Goal: Check status: Check status

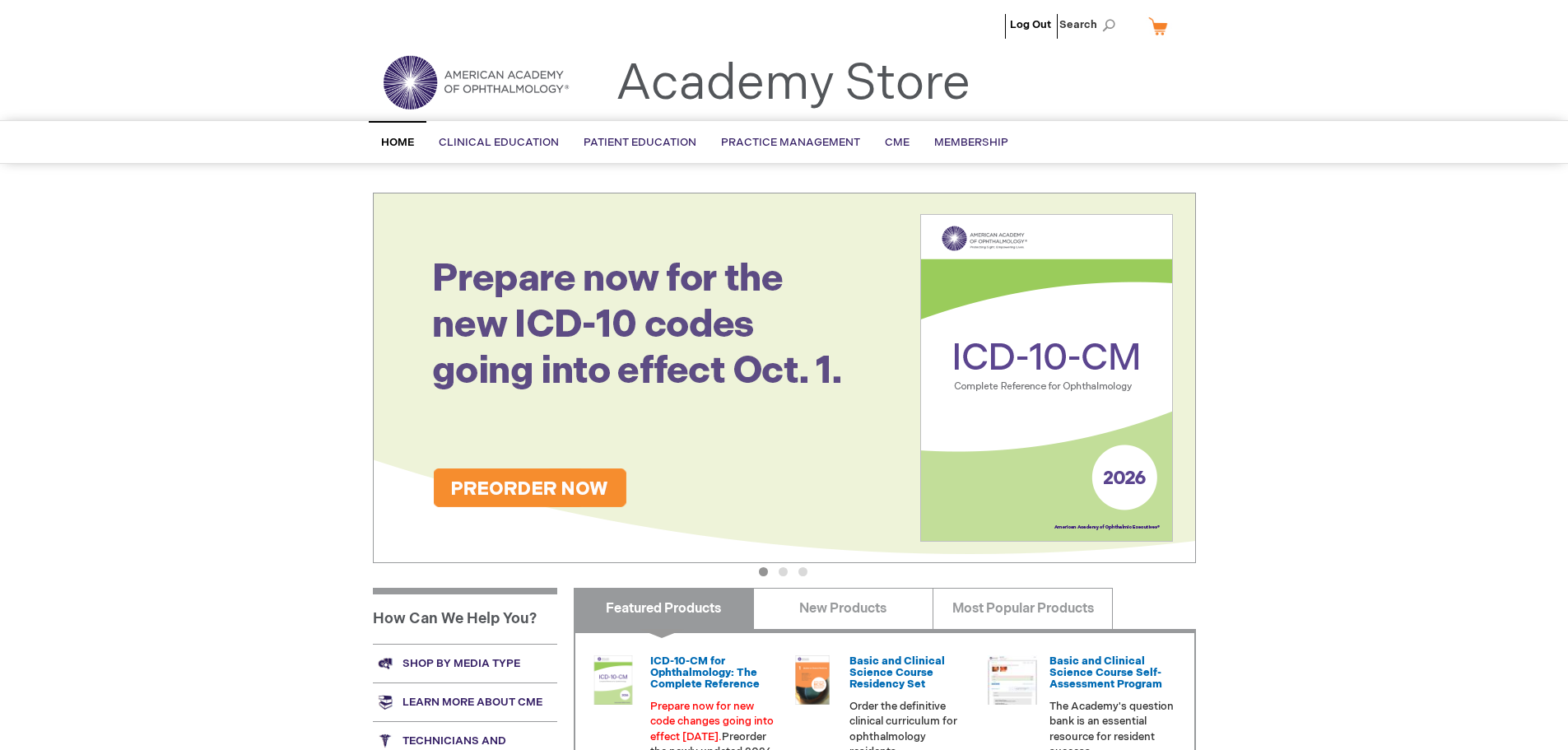
click at [383, 139] on span "Home" at bounding box center [397, 142] width 33 height 13
click at [967, 27] on span "Shahrzad Sheibani" at bounding box center [953, 24] width 92 height 13
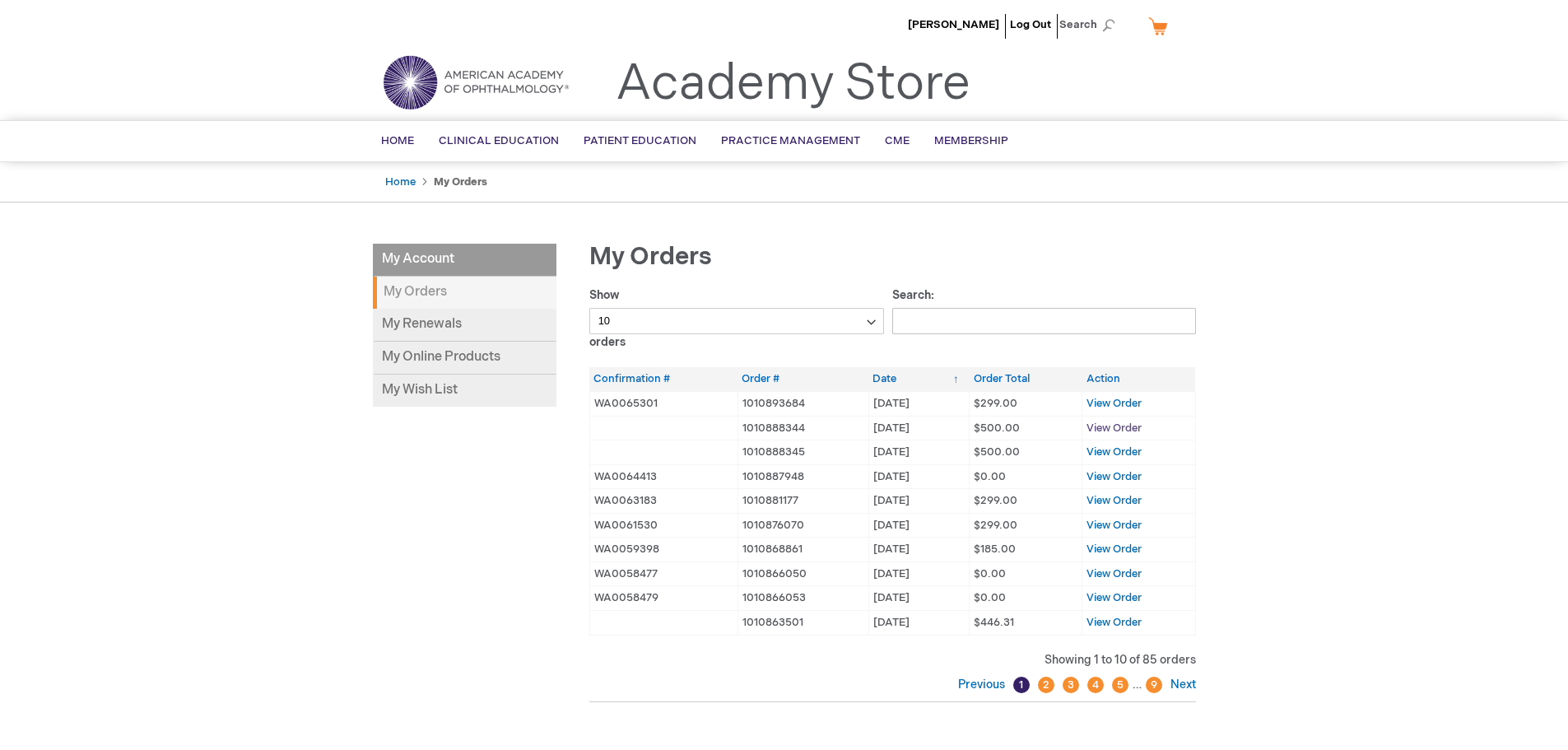
click at [1105, 433] on span "View Order" at bounding box center [1114, 427] width 55 height 13
click at [1111, 451] on span "View Order" at bounding box center [1114, 451] width 55 height 13
click at [1104, 399] on span "View Order" at bounding box center [1114, 403] width 55 height 13
click at [1116, 451] on span "View Order" at bounding box center [1114, 451] width 55 height 13
click at [1117, 404] on span "View Order" at bounding box center [1114, 403] width 55 height 13
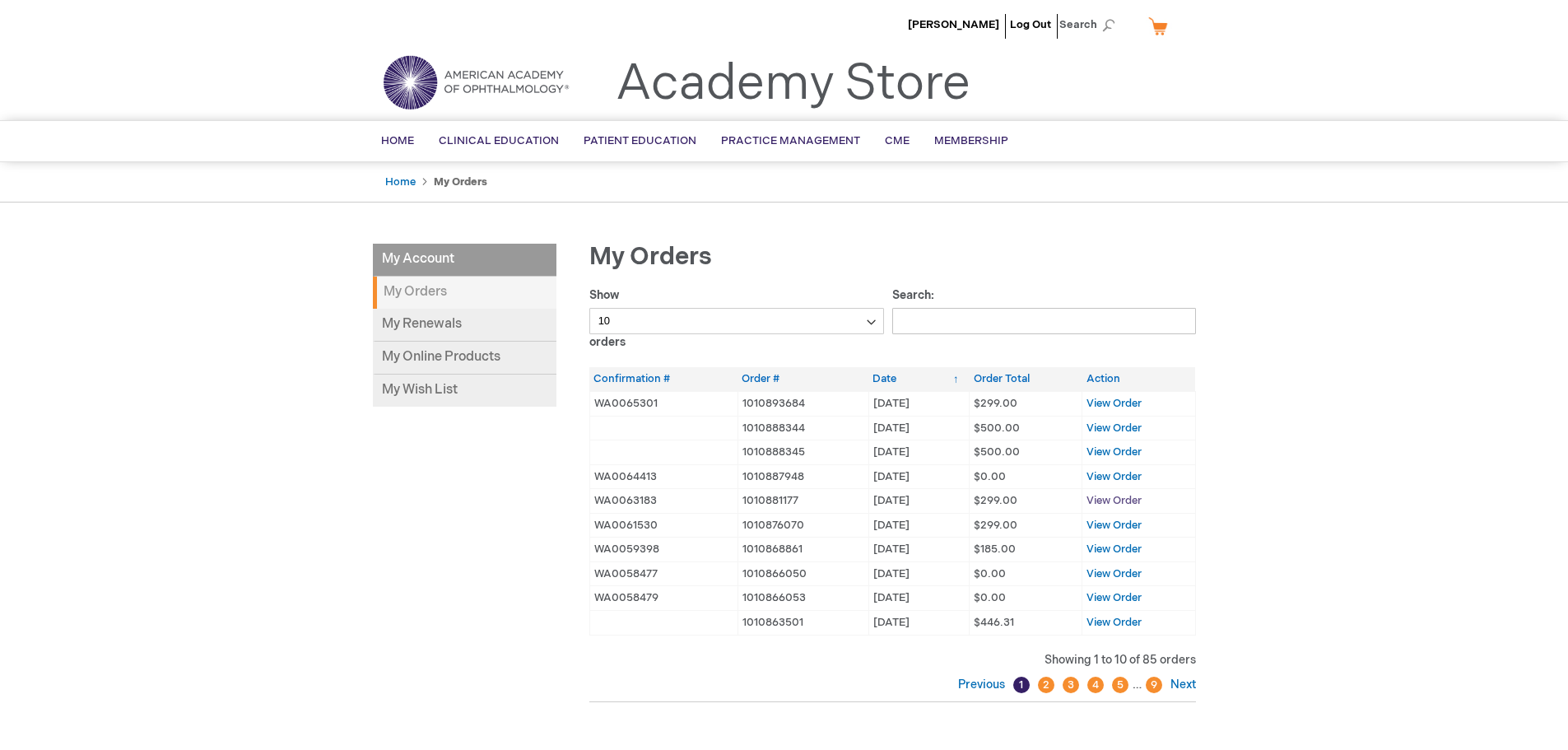
click at [1119, 501] on span "View Order" at bounding box center [1114, 500] width 55 height 13
click at [1108, 525] on span "View Order" at bounding box center [1114, 524] width 55 height 13
click at [1183, 685] on link "Next" at bounding box center [1180, 684] width 29 height 14
click at [1102, 451] on span "View Order" at bounding box center [1114, 451] width 55 height 13
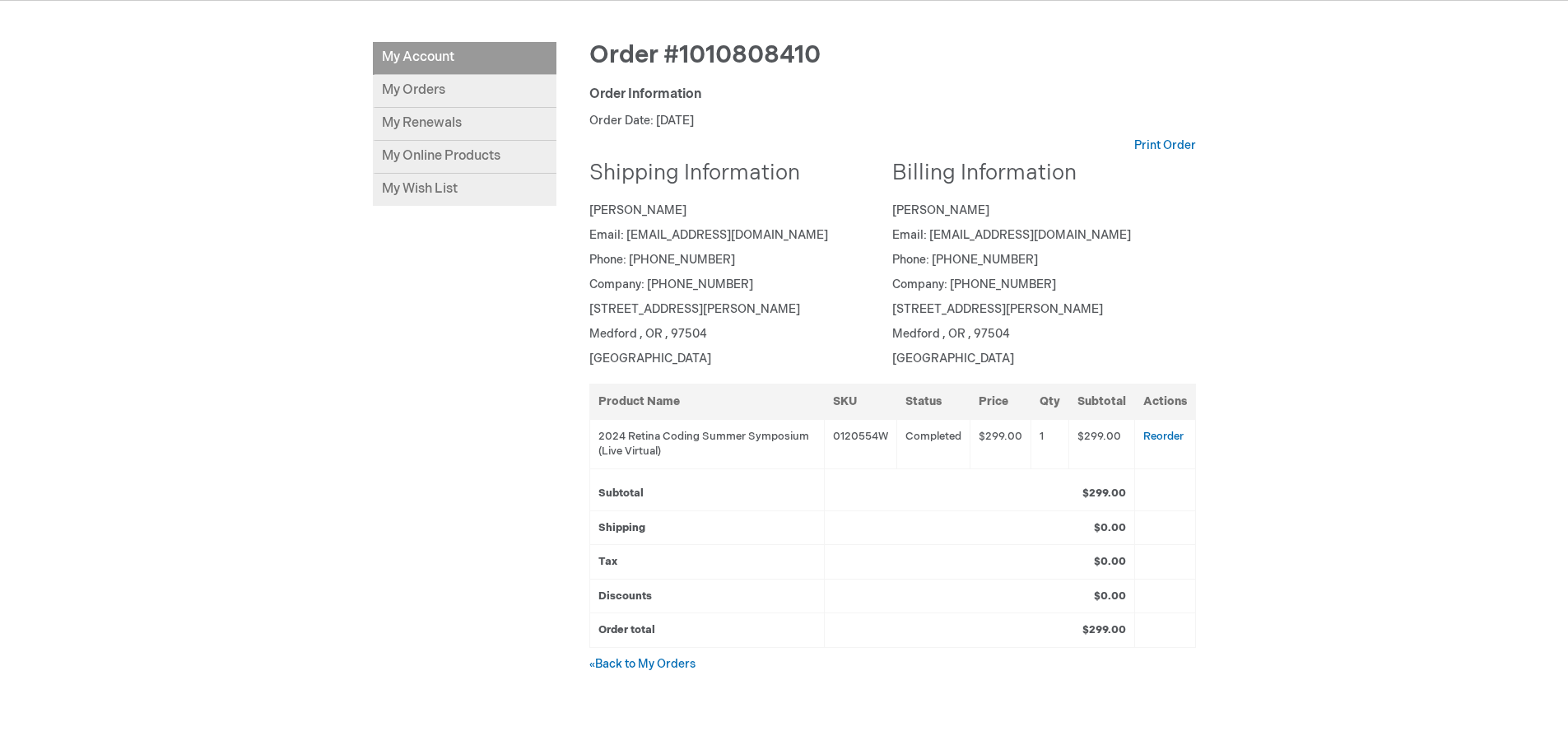
scroll to position [164, 0]
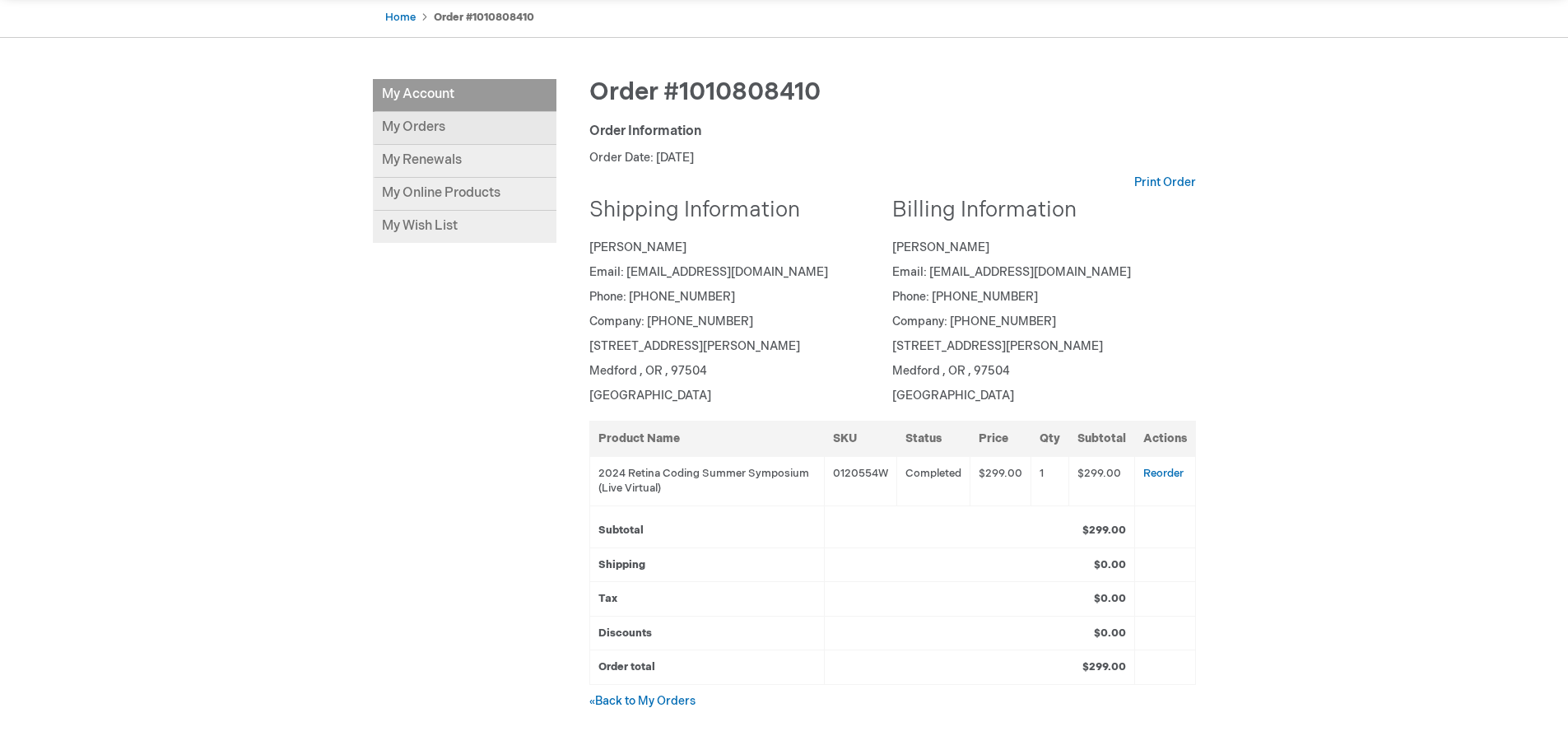
click at [395, 127] on link "My Orders" at bounding box center [464, 128] width 183 height 33
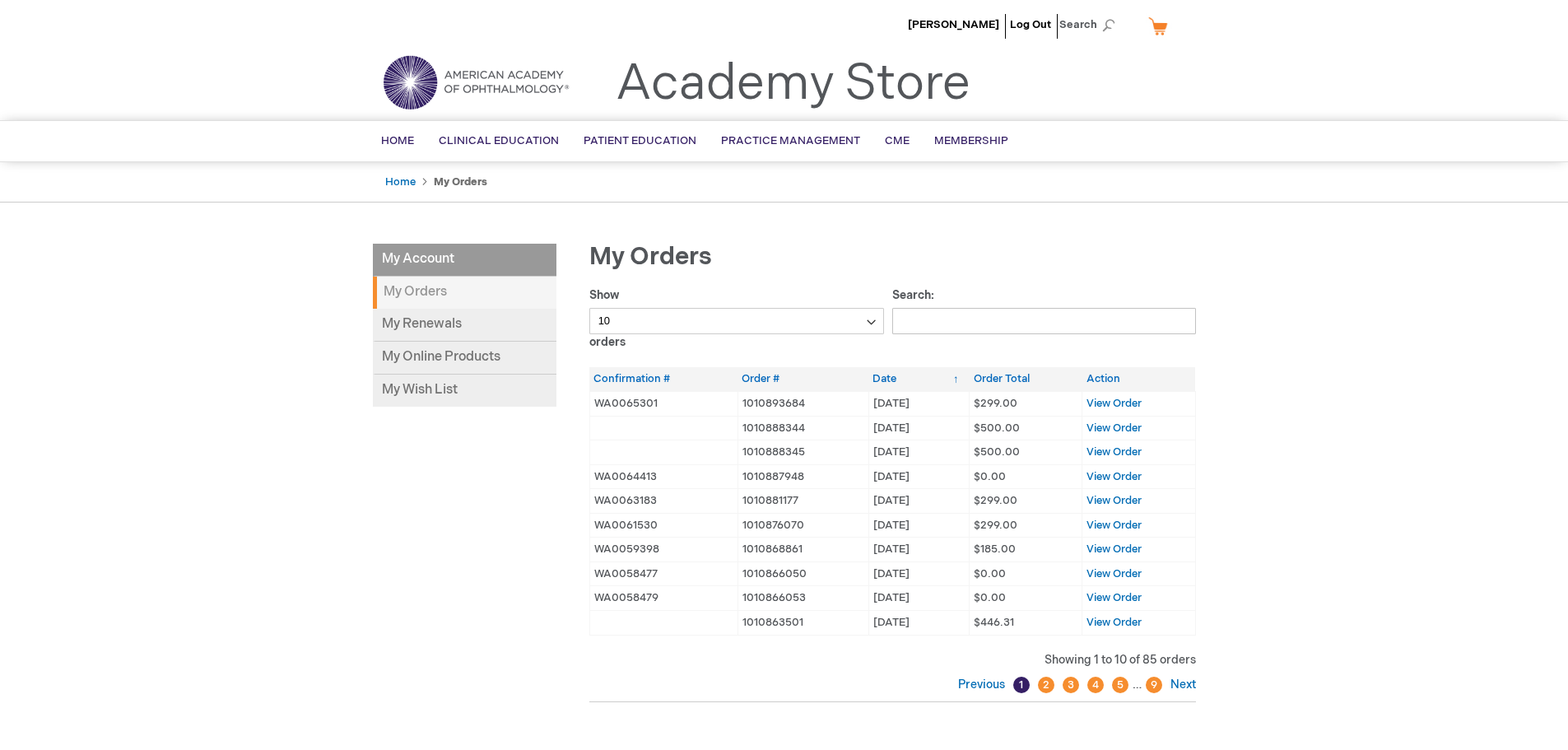
click at [1045, 681] on link "2" at bounding box center [1046, 684] width 17 height 17
click at [1100, 549] on span "View Order" at bounding box center [1114, 548] width 55 height 13
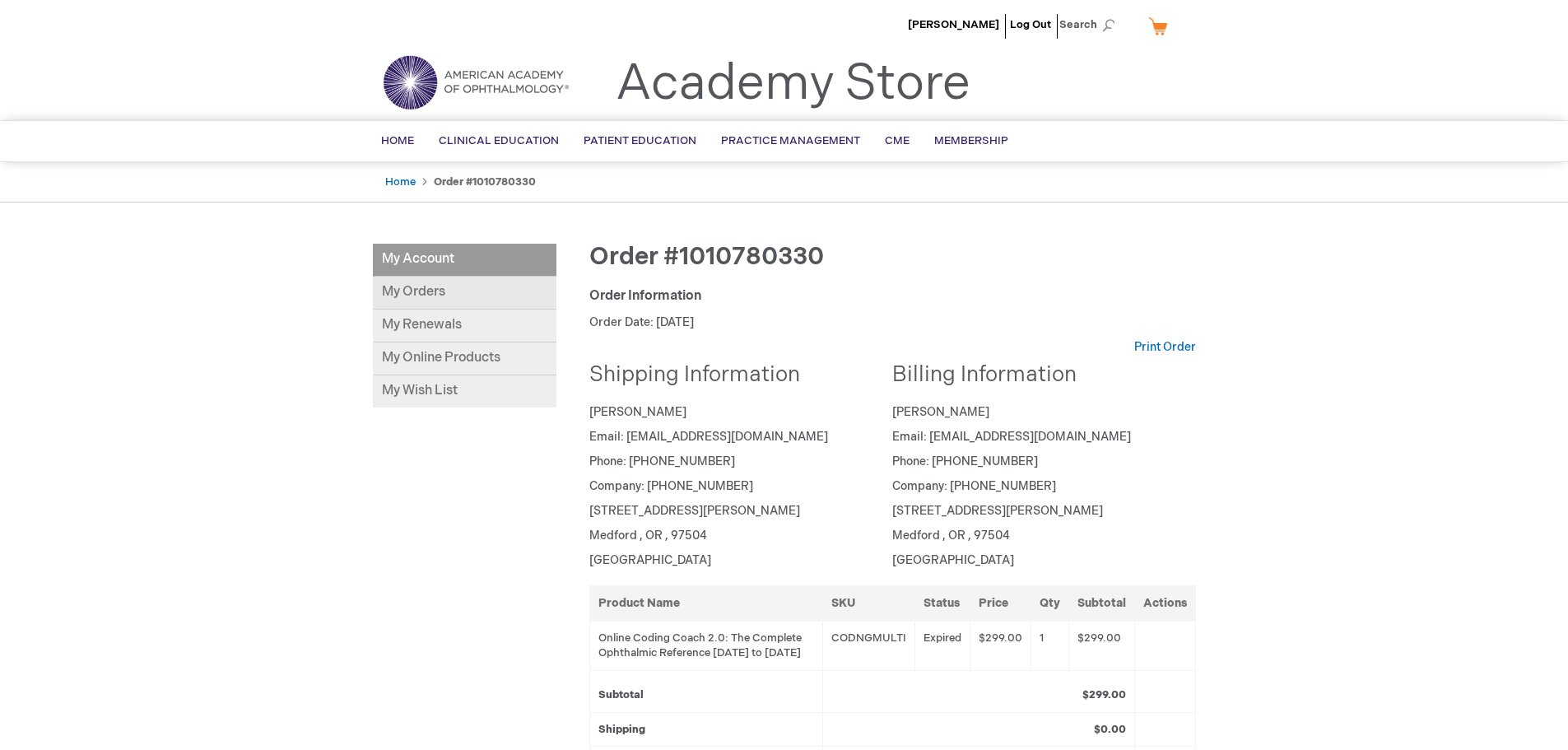
click at [395, 281] on link "My Orders" at bounding box center [464, 292] width 183 height 33
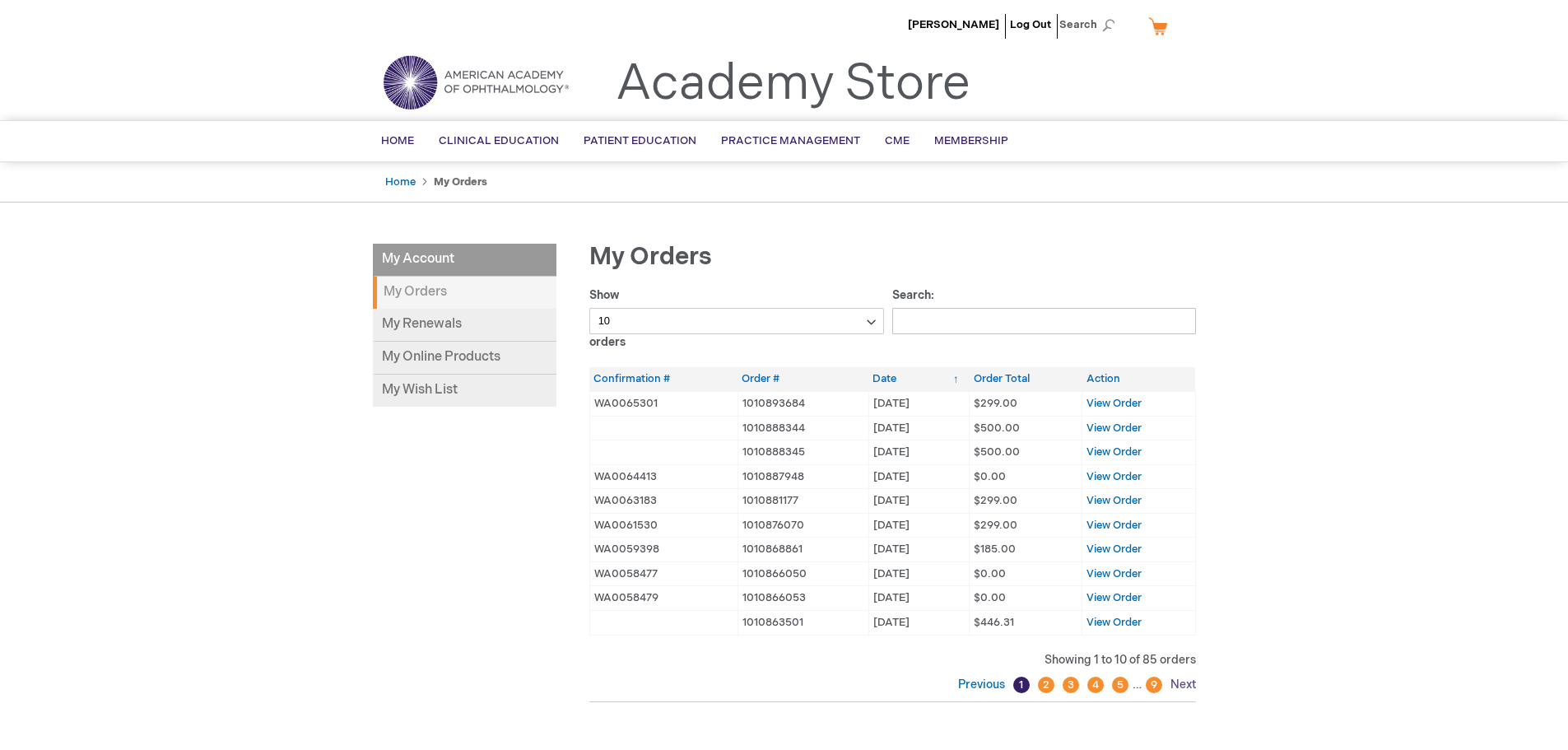
click at [1179, 684] on link "Next" at bounding box center [1180, 684] width 29 height 14
click at [1104, 404] on span "View Order" at bounding box center [1114, 403] width 55 height 13
click at [1183, 680] on link "Next" at bounding box center [1180, 684] width 29 height 14
click at [1115, 406] on span "View Order" at bounding box center [1114, 403] width 55 height 13
drag, startPoint x: 740, startPoint y: 452, endPoint x: 820, endPoint y: 447, distance: 80.2
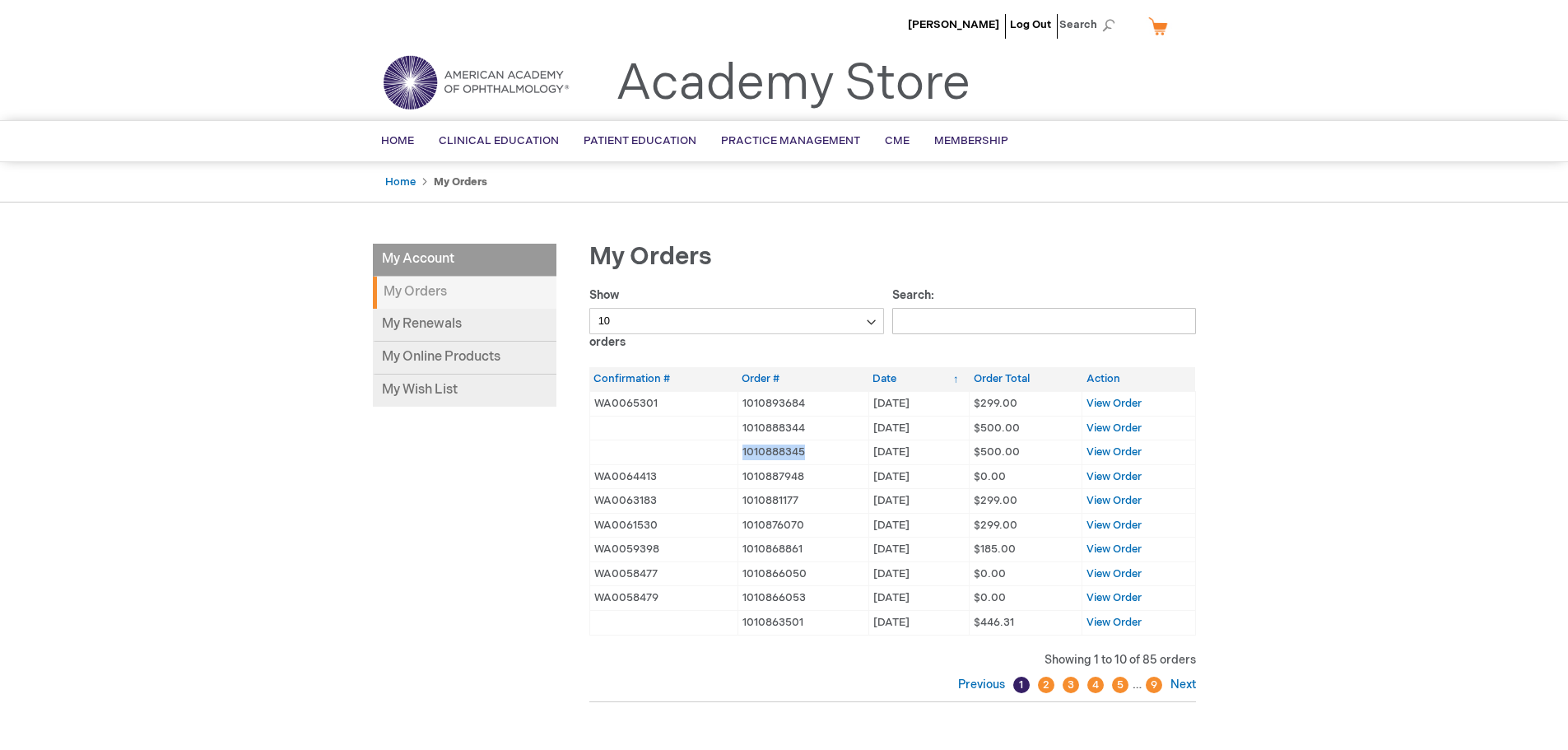
click at [820, 447] on td "1010888345" at bounding box center [803, 452] width 131 height 25
click at [812, 427] on td "1010888344" at bounding box center [803, 428] width 131 height 25
click at [1120, 452] on span "View Order" at bounding box center [1114, 451] width 55 height 13
click at [1120, 427] on span "View Order" at bounding box center [1114, 427] width 55 height 13
click at [1120, 404] on span "View Order" at bounding box center [1114, 403] width 55 height 13
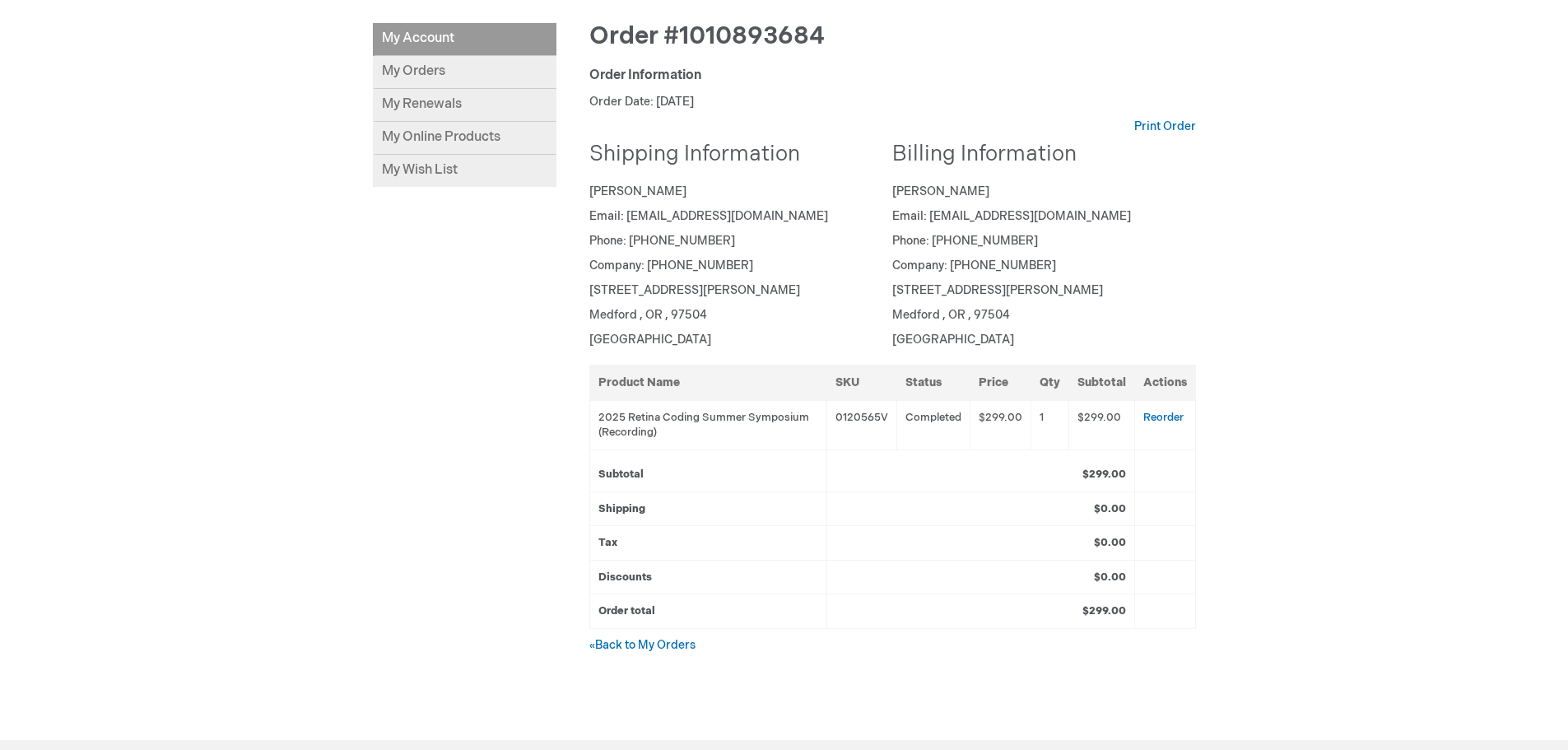
scroll to position [247, 0]
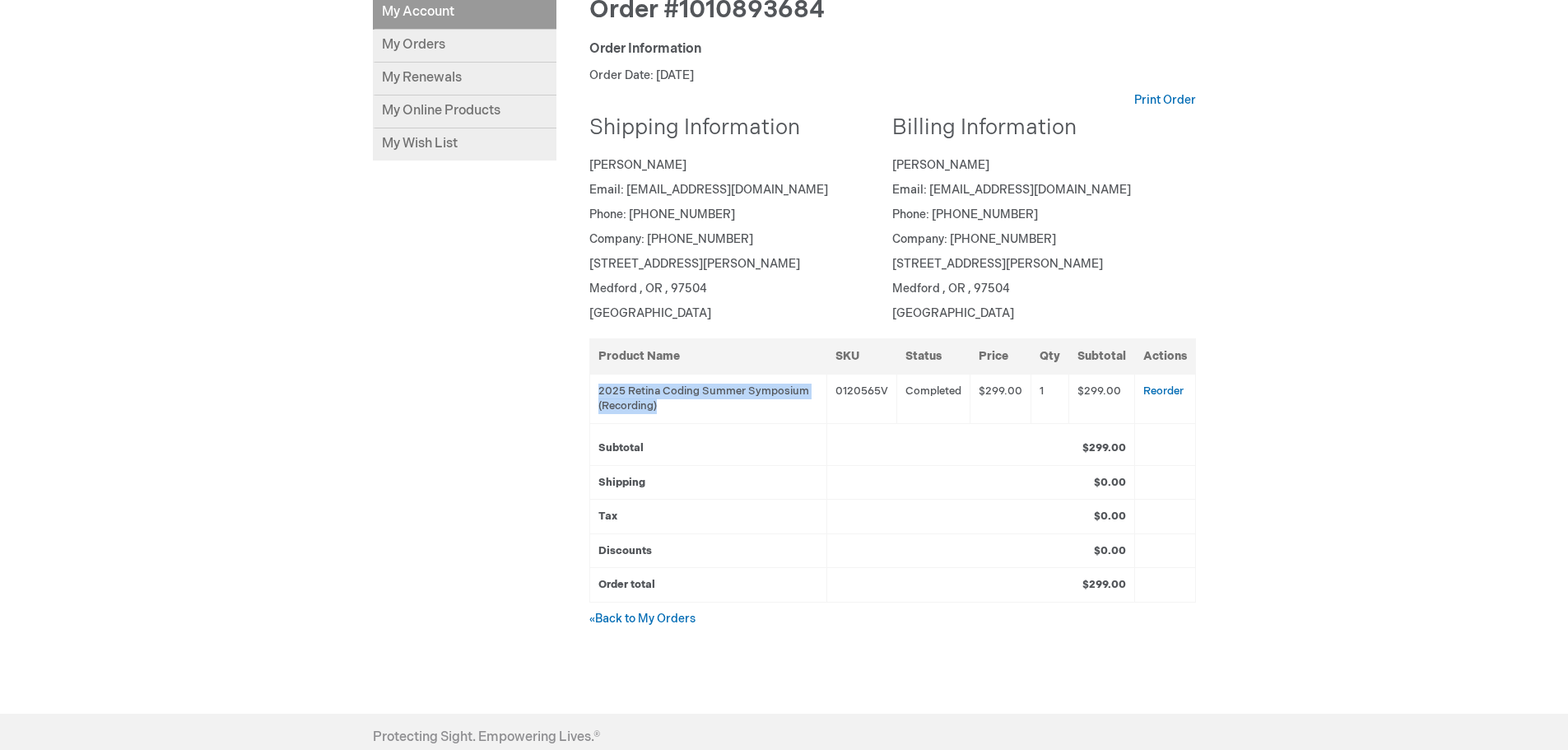
drag, startPoint x: 596, startPoint y: 388, endPoint x: 801, endPoint y: 401, distance: 205.4
click at [801, 401] on td "2025 Retina Coding Summer Symposium (Recording)" at bounding box center [708, 398] width 237 height 50
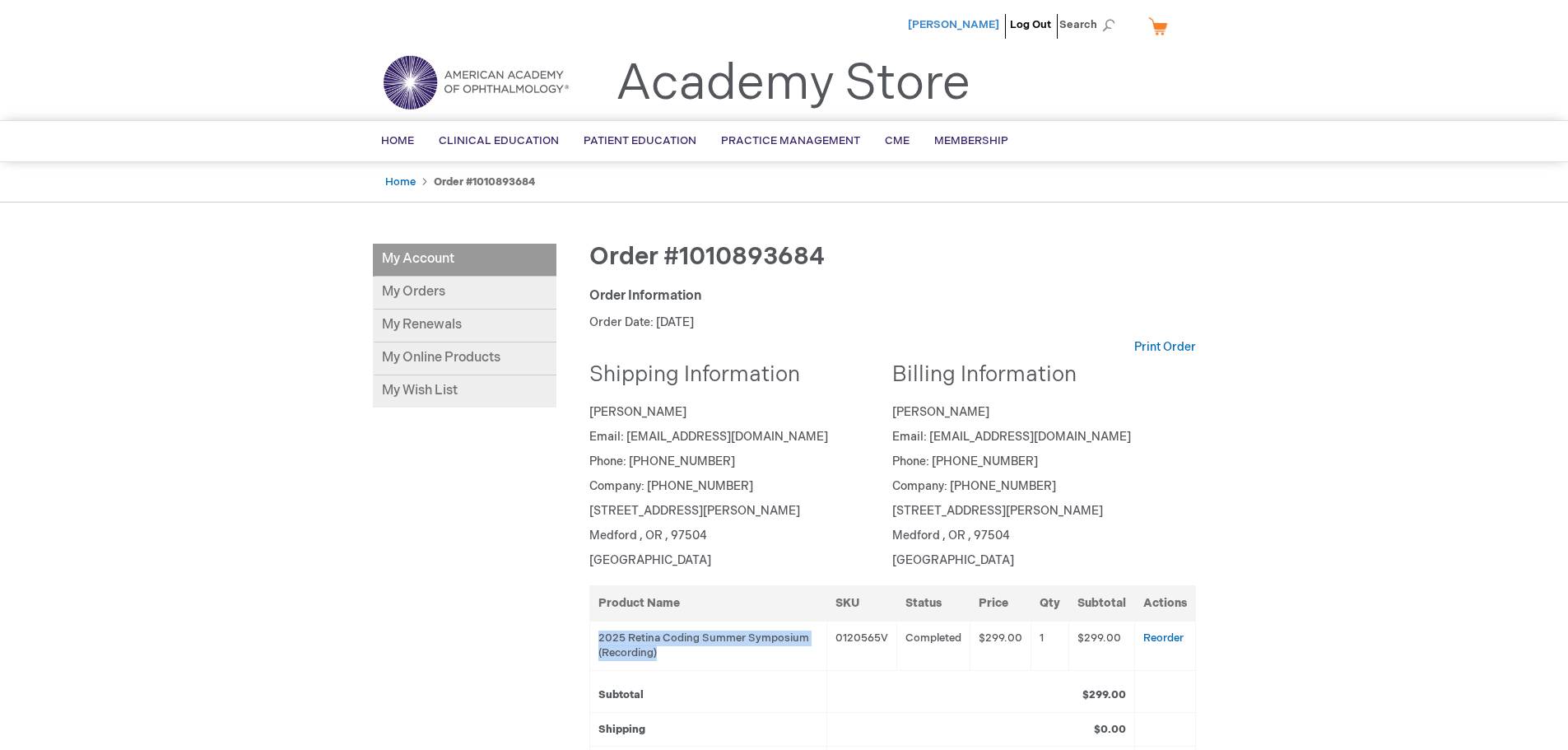
click at [964, 23] on span "[PERSON_NAME]" at bounding box center [953, 24] width 92 height 13
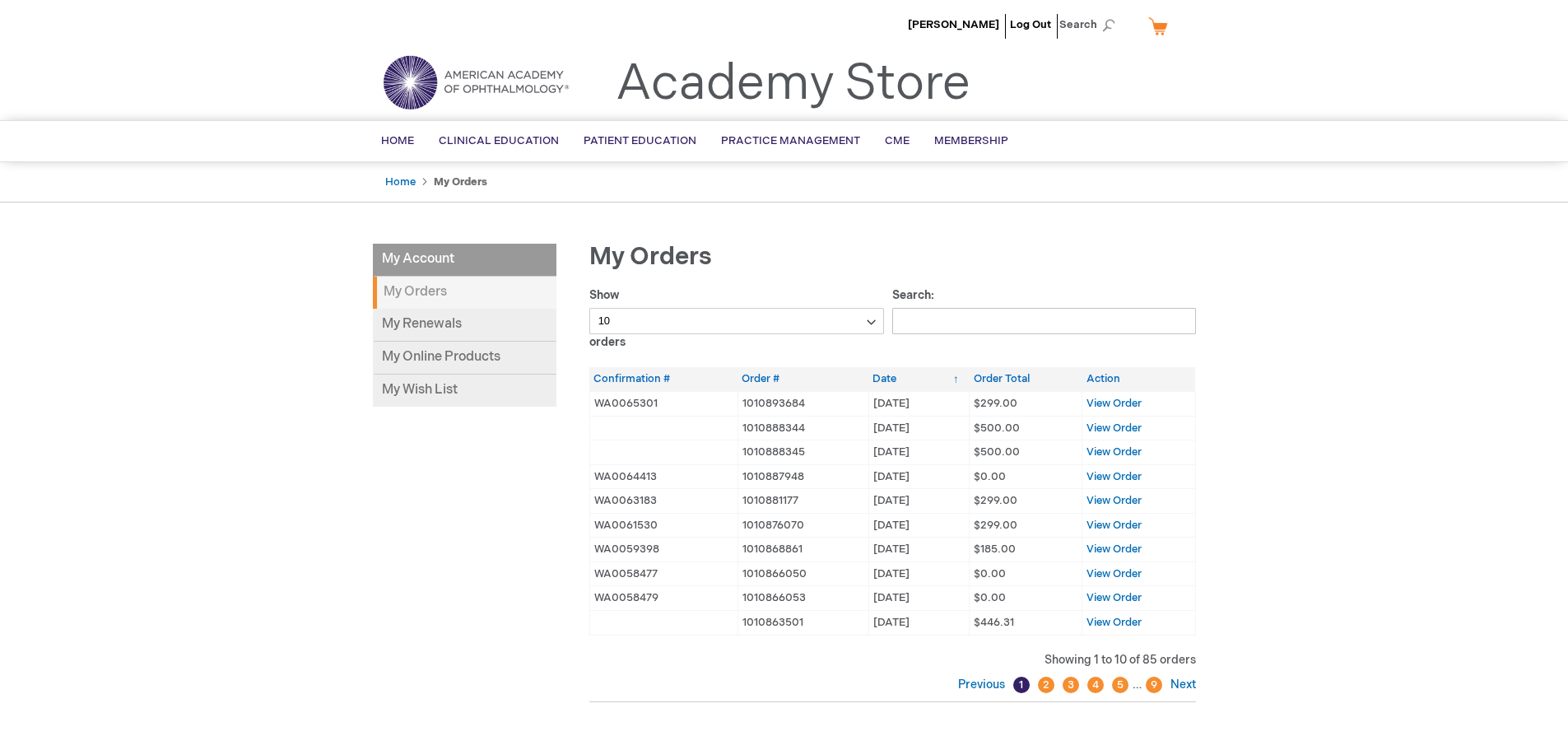
click at [466, 74] on img at bounding box center [476, 82] width 197 height 60
click at [1106, 401] on span "View Order" at bounding box center [1114, 403] width 55 height 13
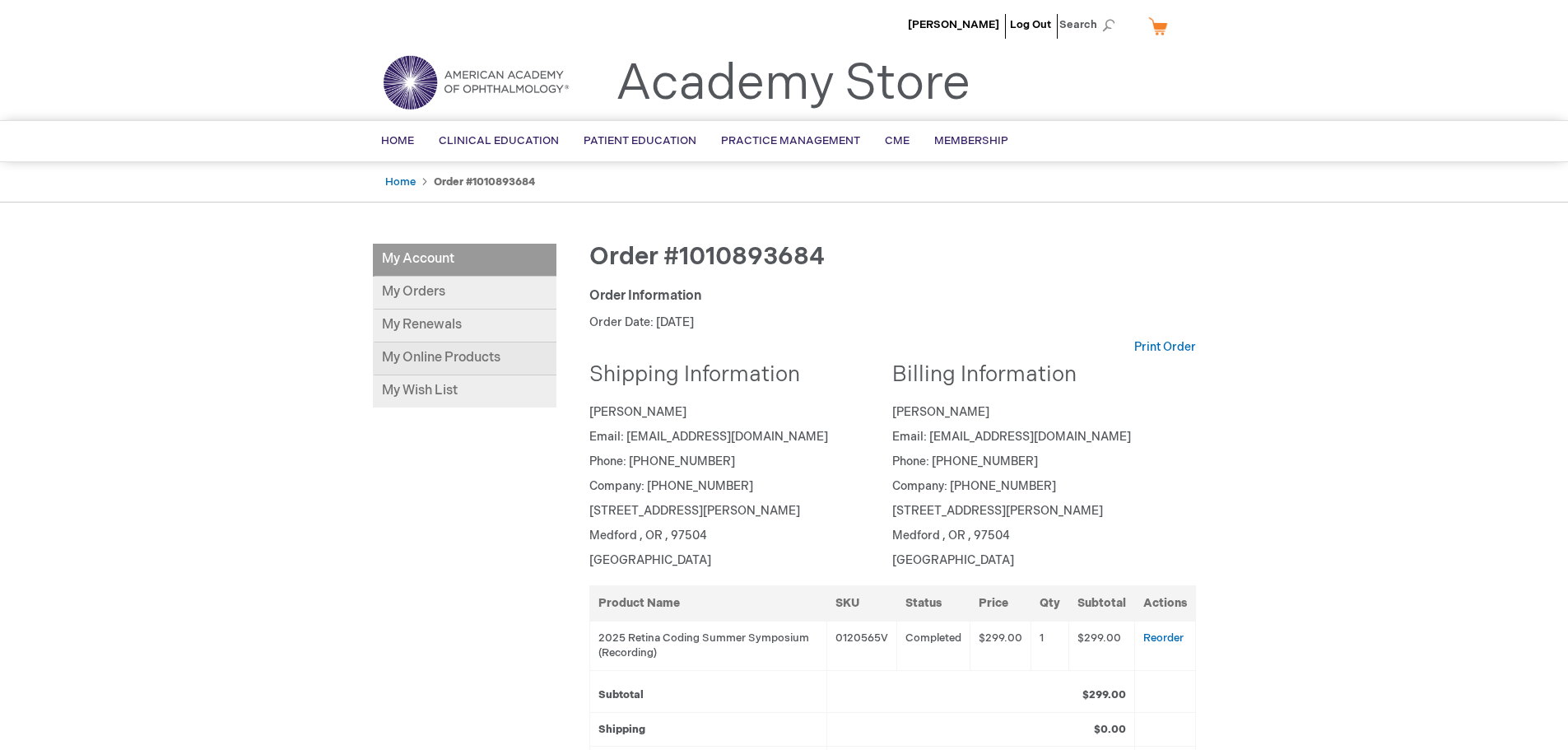
click at [434, 351] on link "My Online Products" at bounding box center [464, 358] width 183 height 33
click at [425, 293] on link "My Orders" at bounding box center [466, 292] width 183 height 33
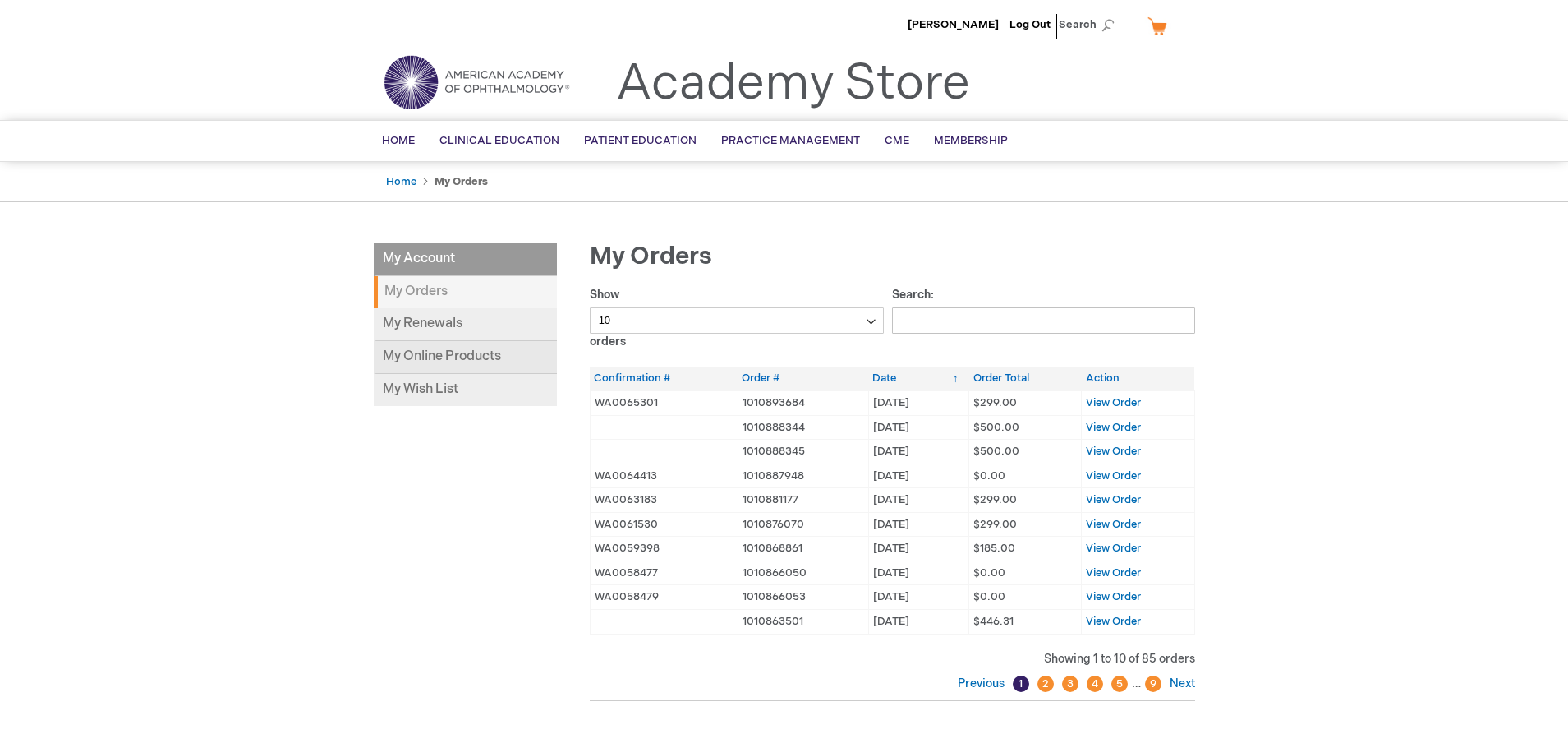
click at [426, 359] on link "My Online Products" at bounding box center [465, 357] width 183 height 33
click at [451, 350] on link "My Online Products" at bounding box center [465, 357] width 183 height 33
